Goal: Task Accomplishment & Management: Manage account settings

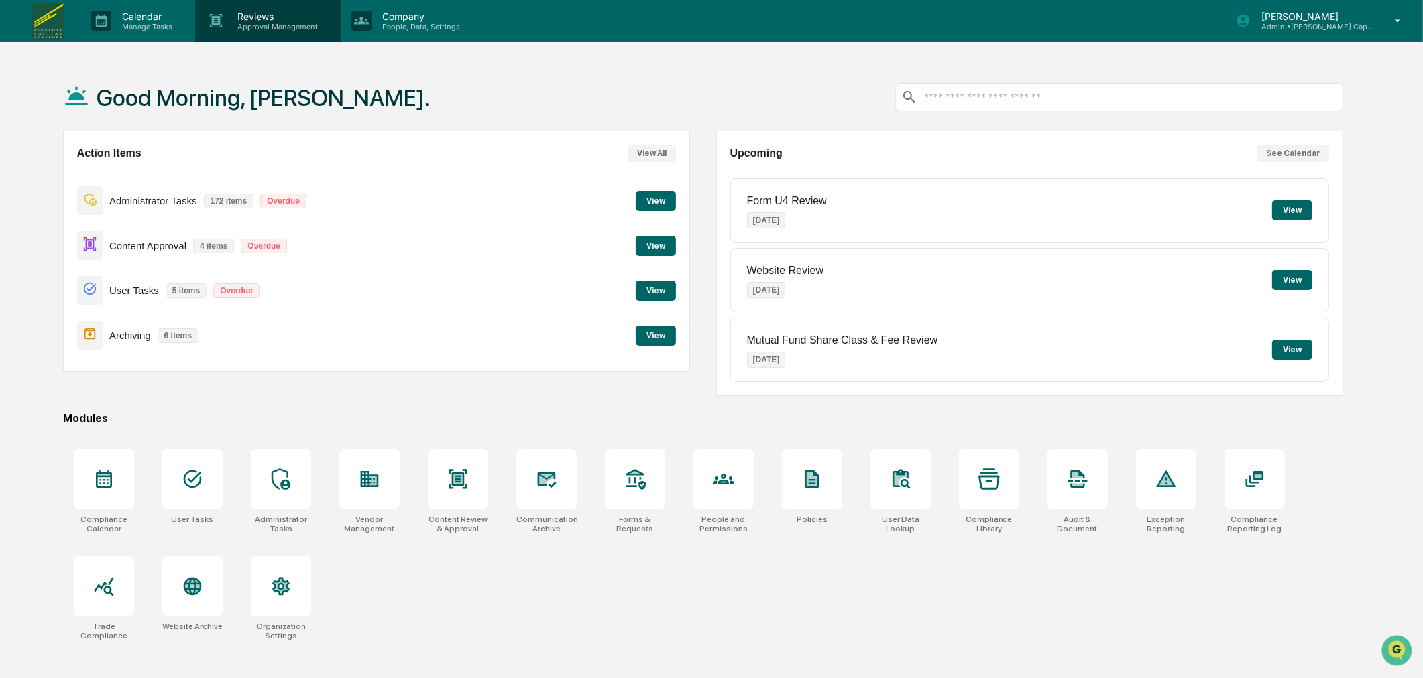
click at [277, 25] on p "Approval Management" at bounding box center [276, 26] width 98 height 9
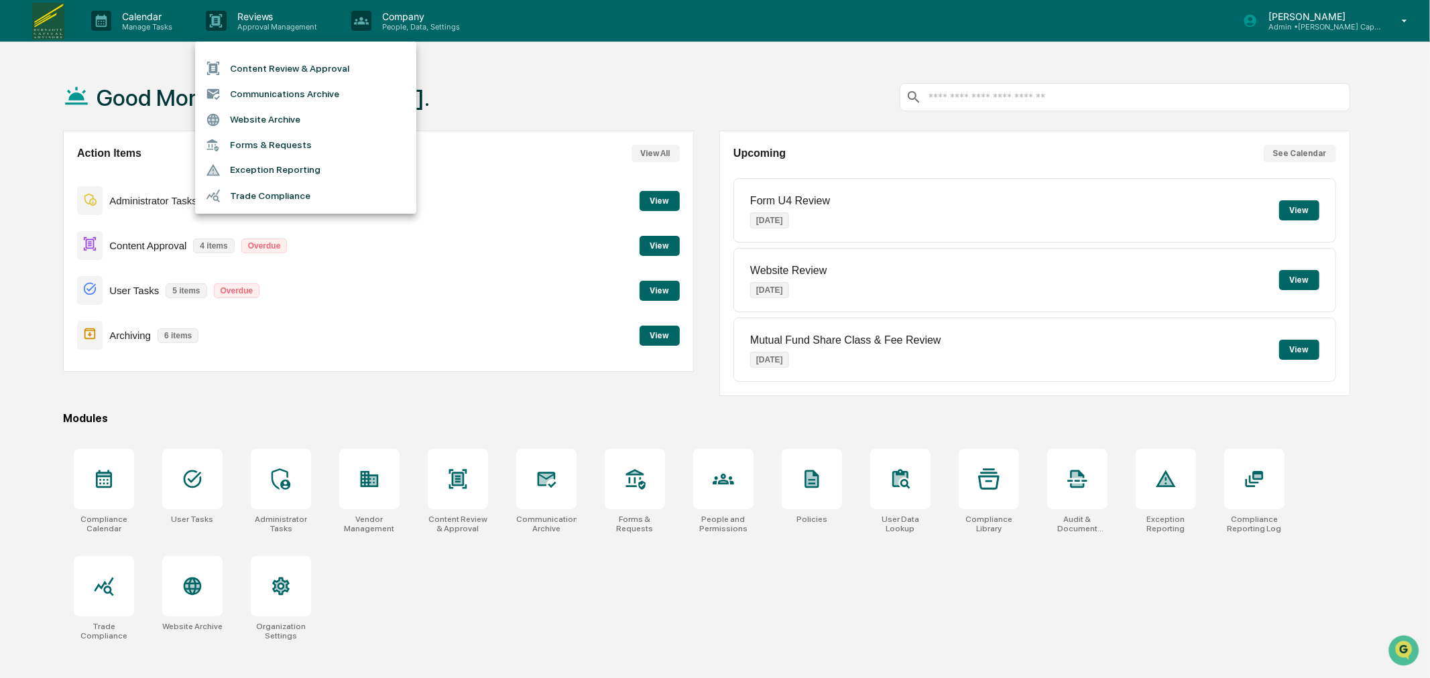
click at [270, 142] on li "Forms & Requests" at bounding box center [305, 145] width 221 height 25
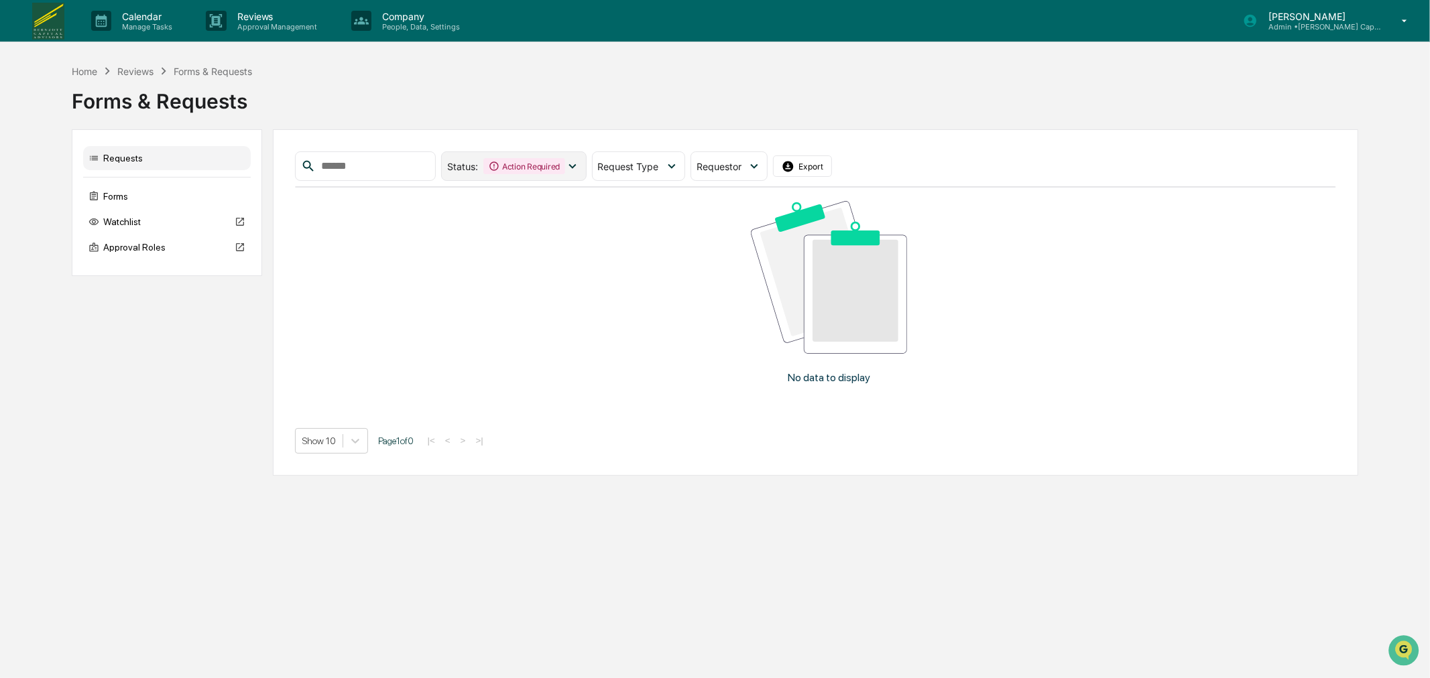
click at [560, 177] on div "Status : Action Required" at bounding box center [513, 166] width 145 height 29
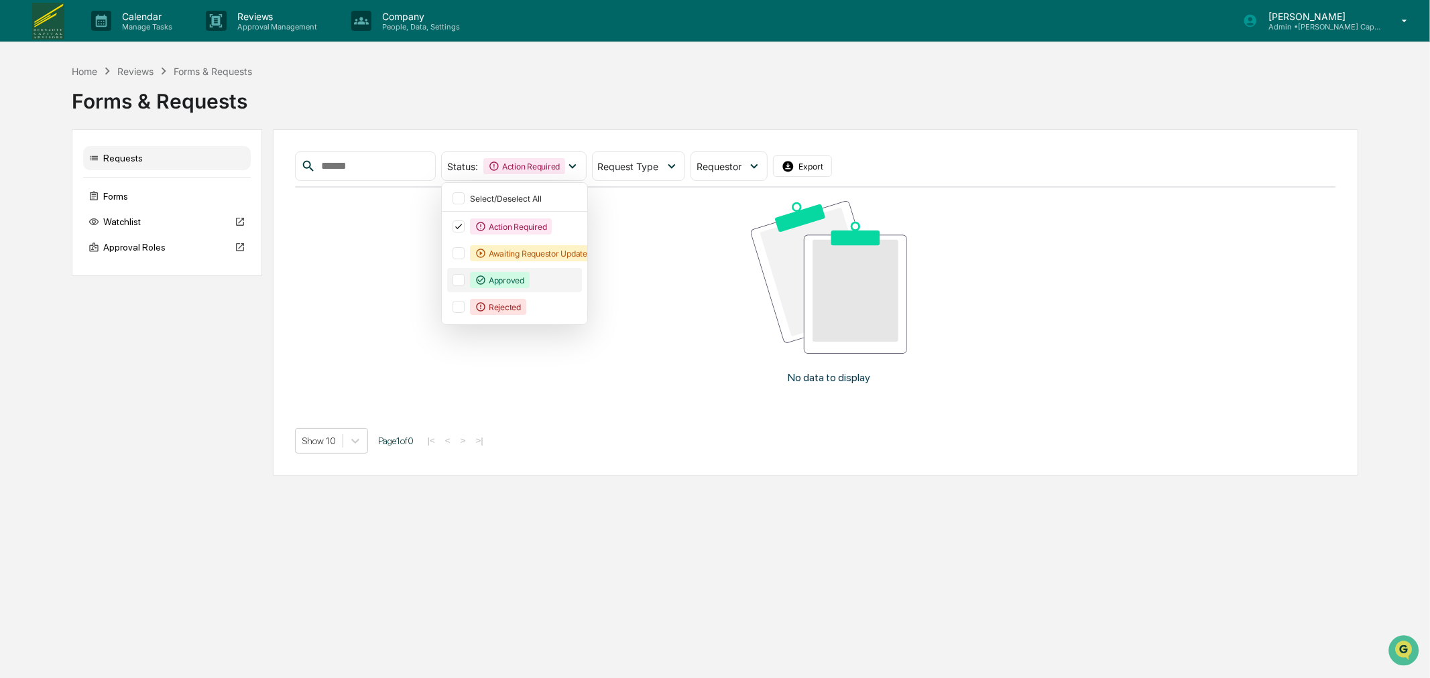
click at [530, 277] on div "Approved" at bounding box center [500, 280] width 60 height 16
click at [546, 253] on div "Awaiting Requestor Updates" at bounding box center [533, 253] width 127 height 16
click at [521, 302] on div "Rejected" at bounding box center [498, 307] width 56 height 16
click at [713, 117] on div "Forms & Requests" at bounding box center [715, 98] width 1287 height 40
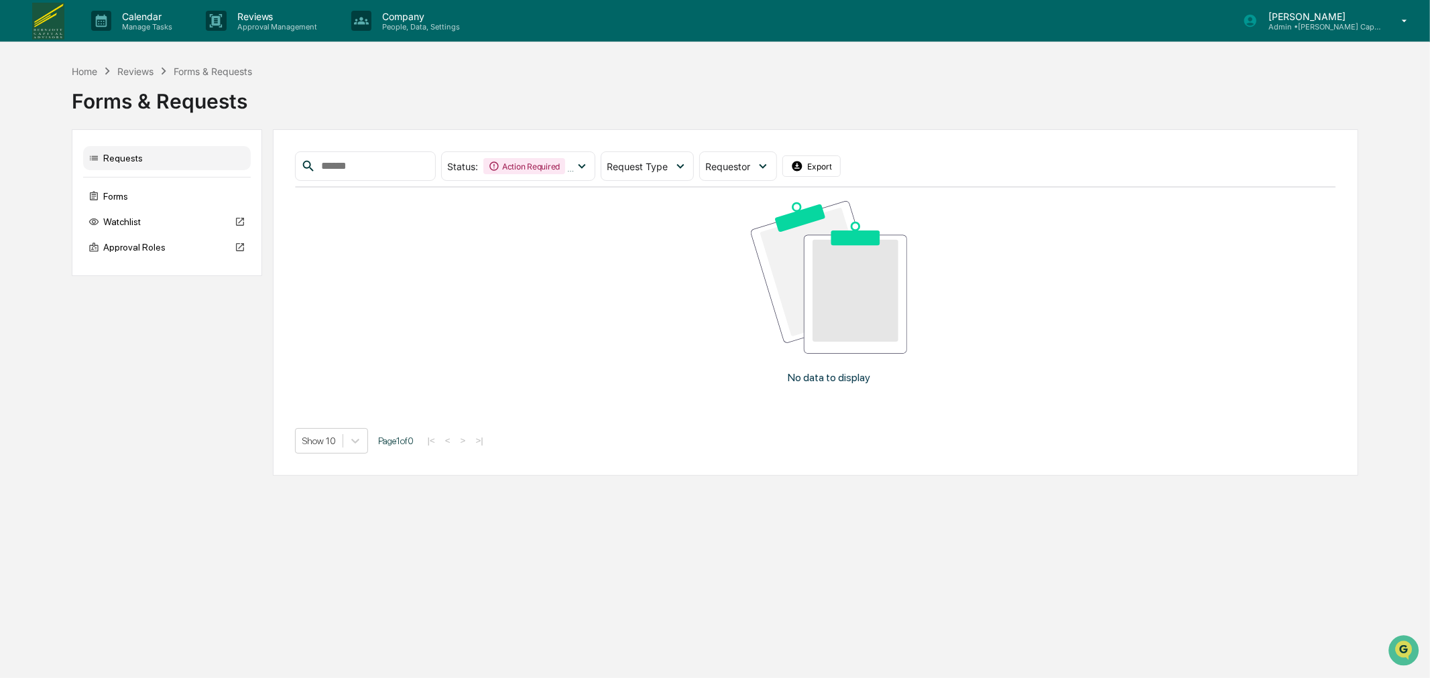
click at [1274, 27] on p "Admin • [PERSON_NAME] Capital Advisors" at bounding box center [1320, 26] width 125 height 9
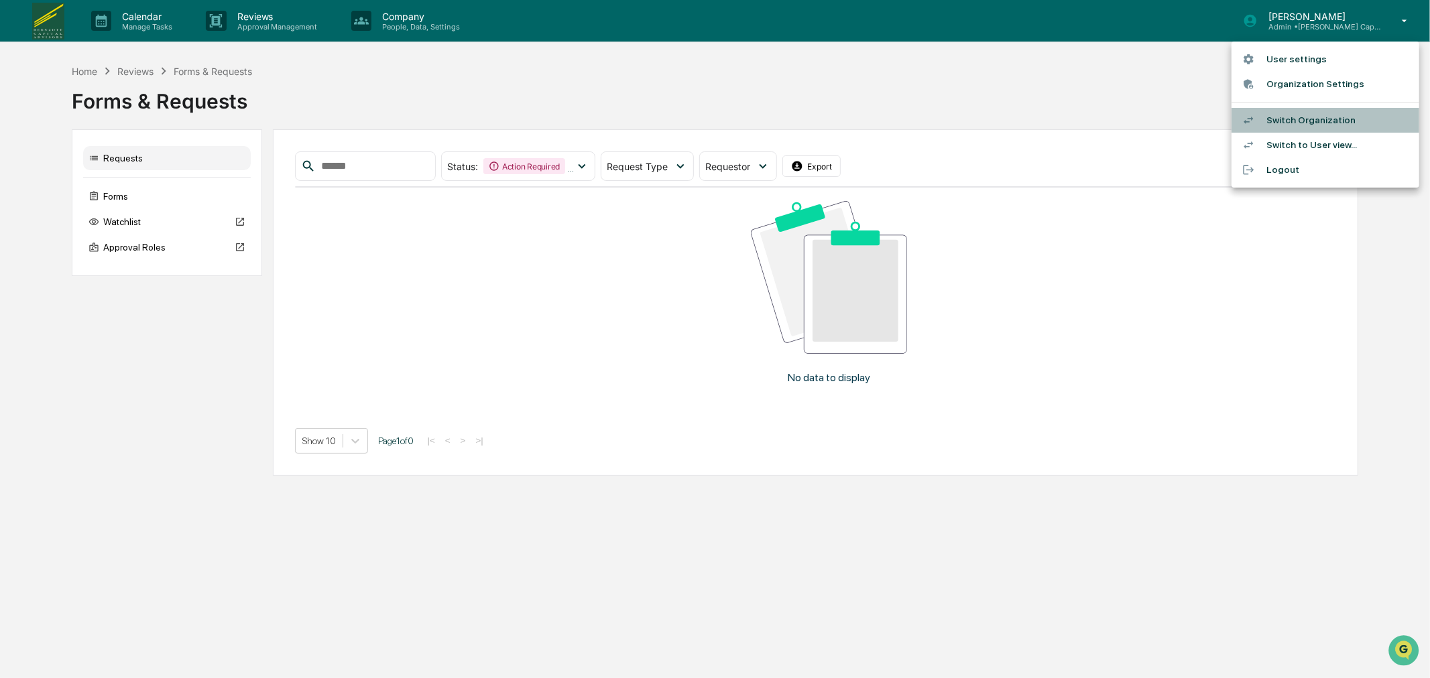
click at [1268, 123] on li "Switch Organization" at bounding box center [1326, 120] width 188 height 25
